Goal: Find specific page/section: Find specific page/section

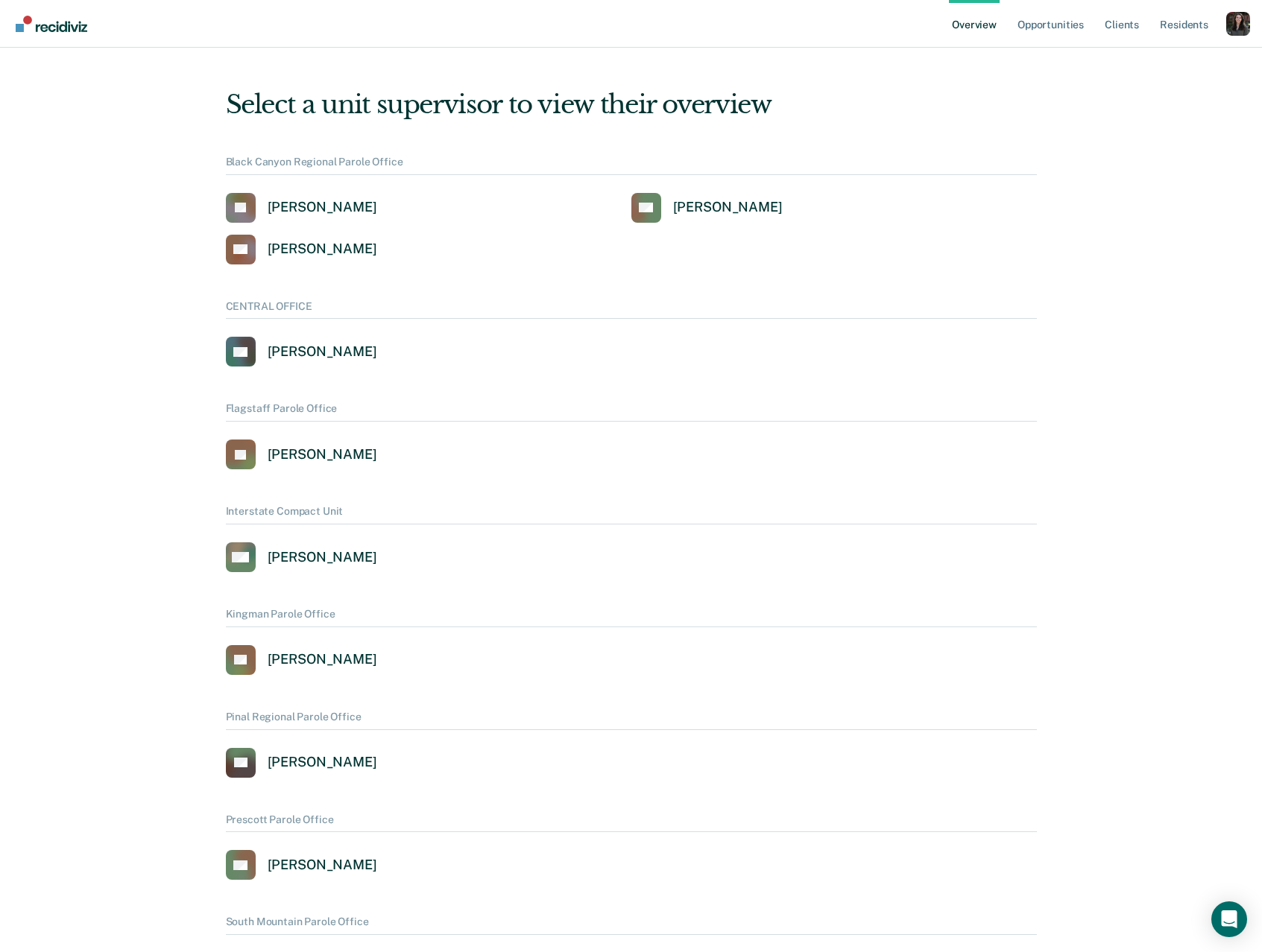
click at [1242, 18] on div "Profile dropdown button" at bounding box center [1238, 24] width 24 height 24
click at [1136, 76] on button "Profile" at bounding box center [1178, 68] width 144 height 24
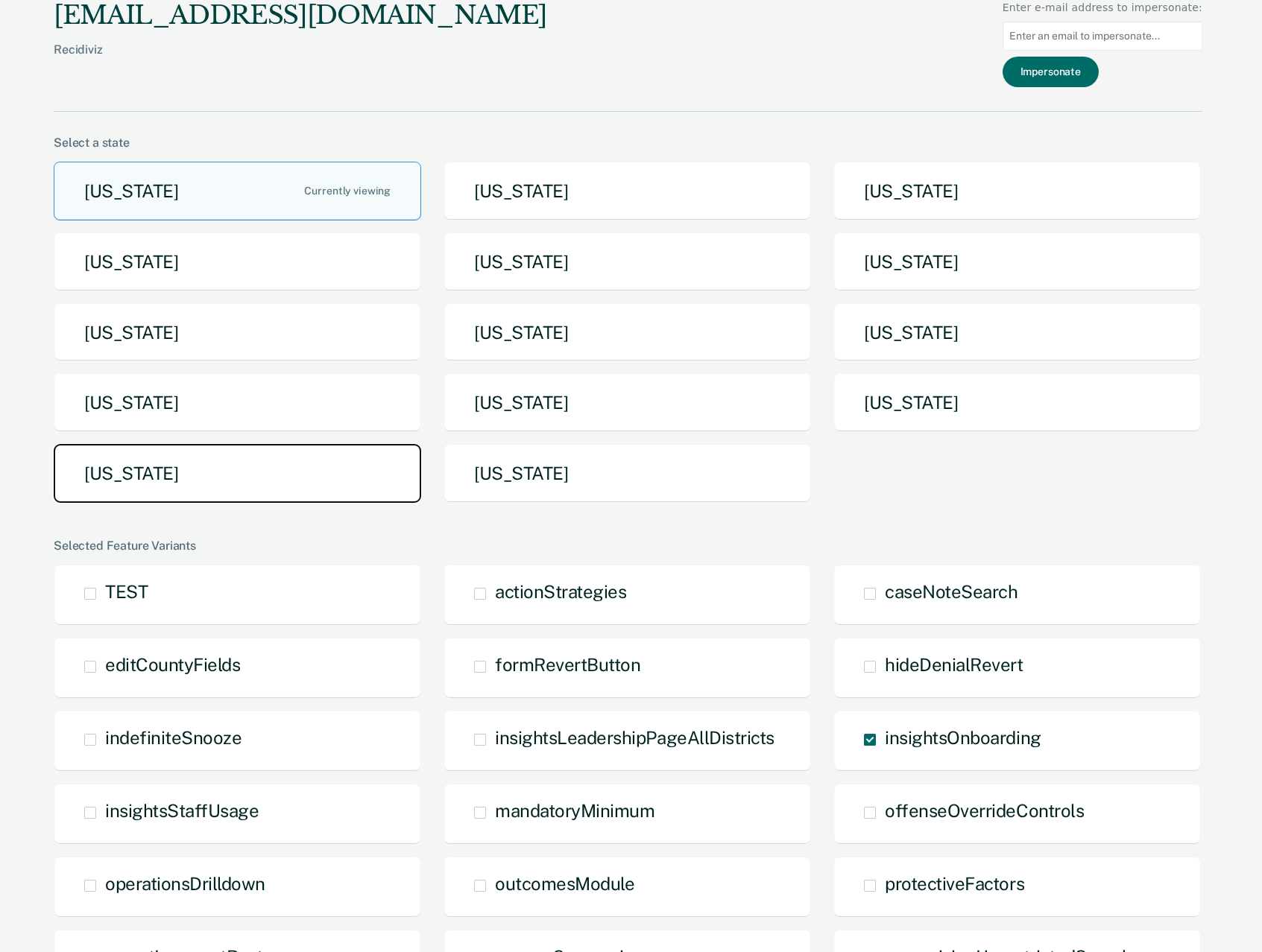
click at [341, 478] on button "[US_STATE]" at bounding box center [237, 473] width 368 height 59
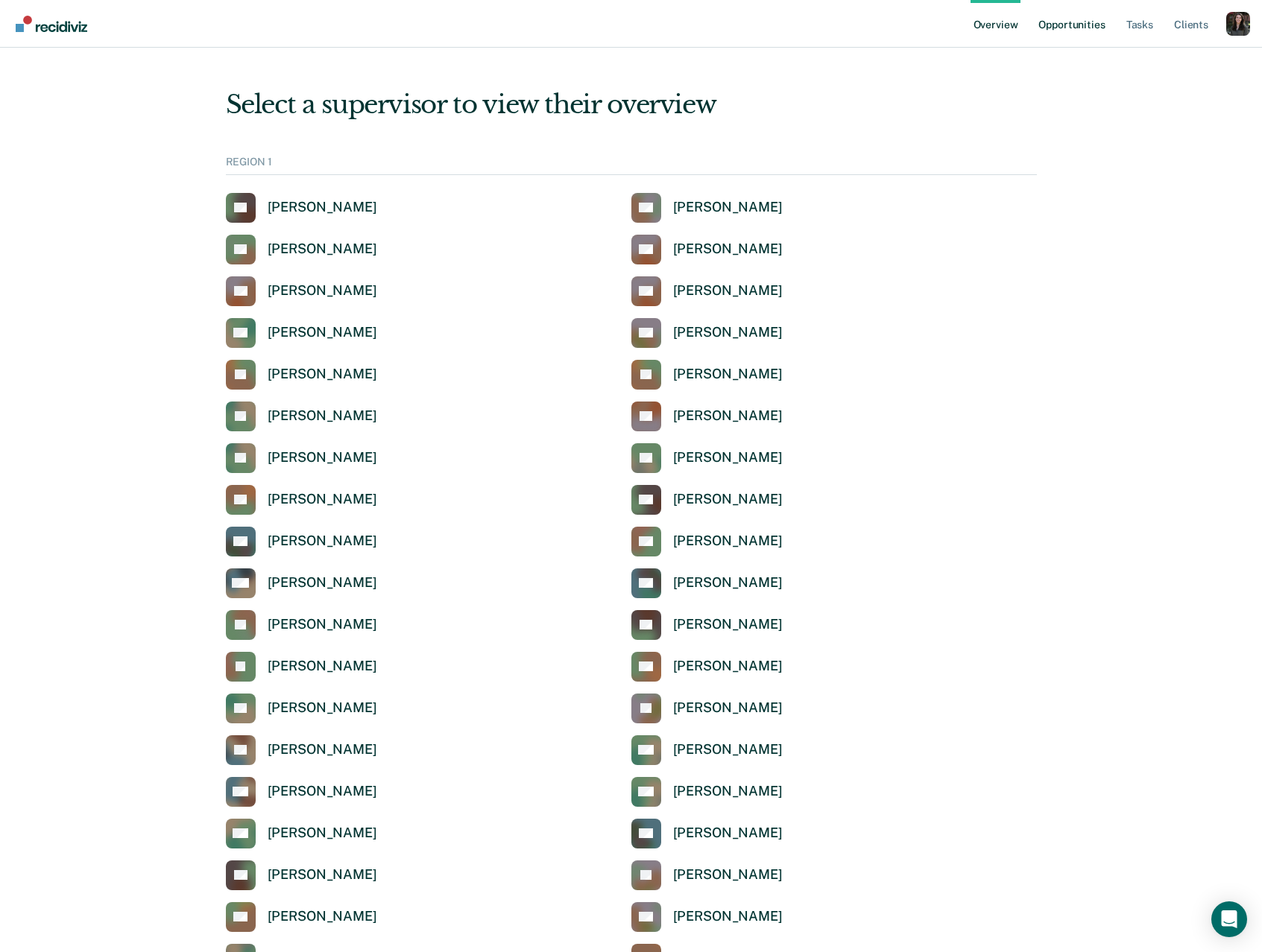
click at [1068, 28] on link "Opportunities" at bounding box center [1071, 24] width 72 height 48
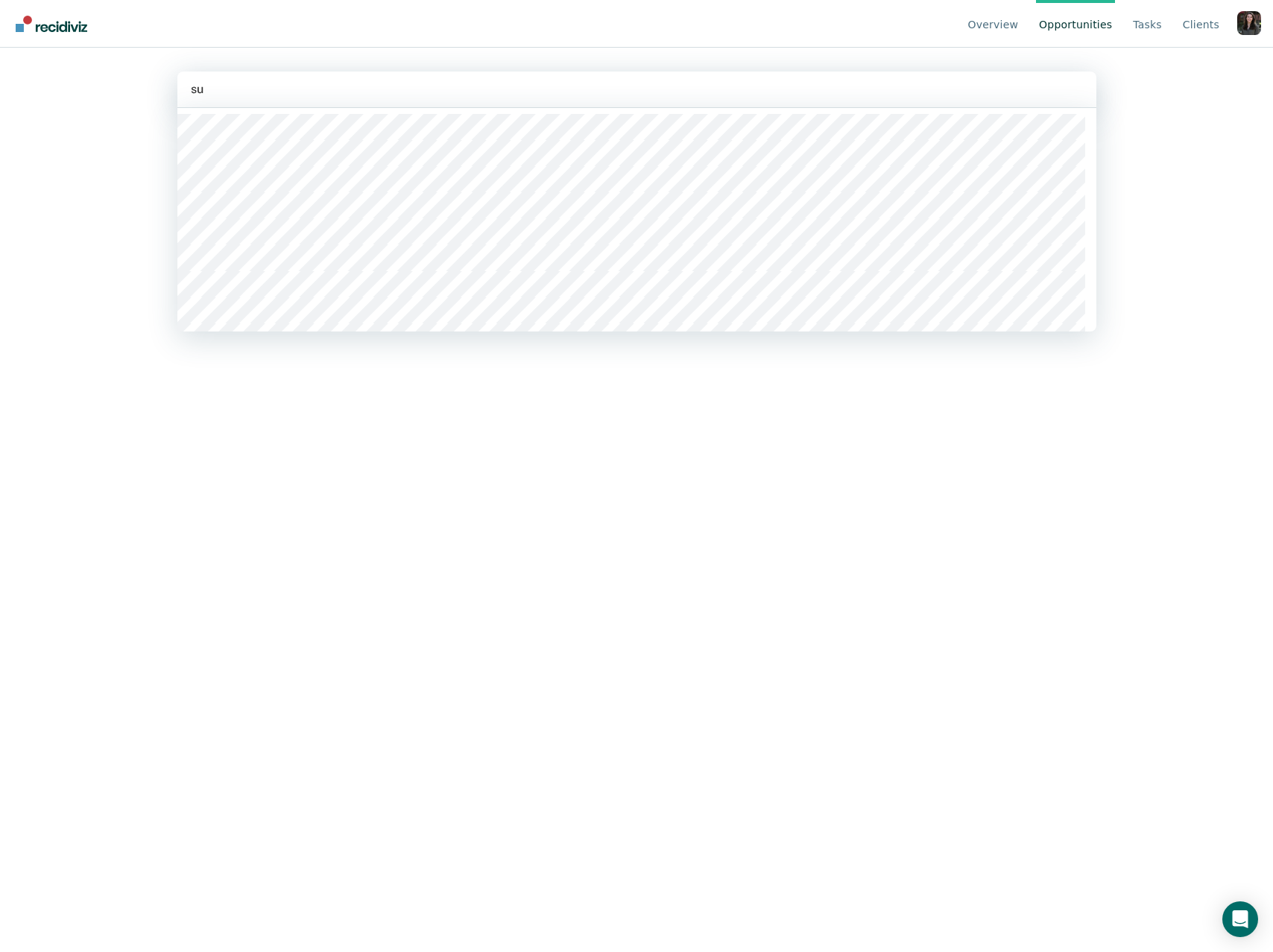
type input "s"
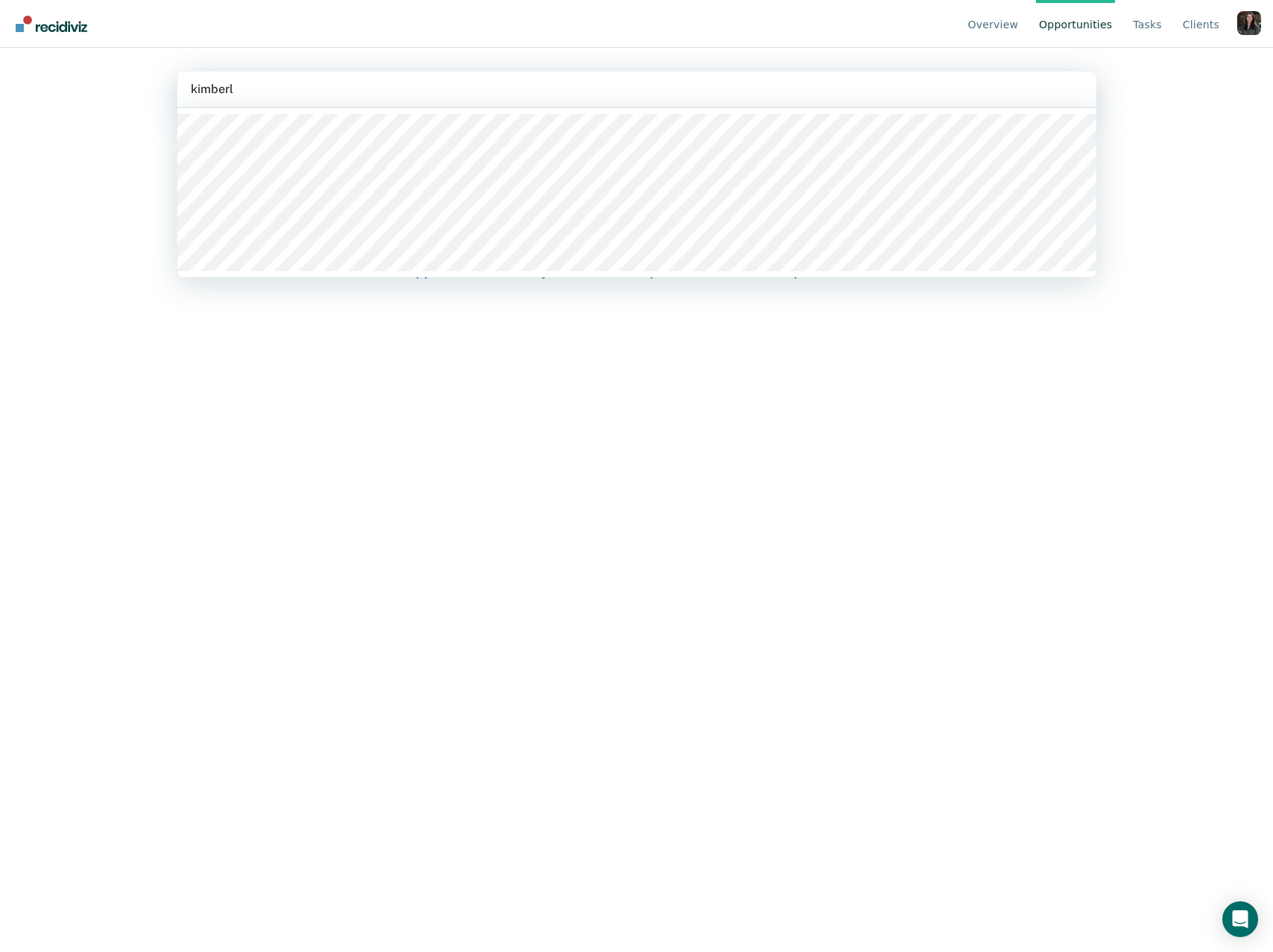
type input "kimberl"
